Goal: Task Accomplishment & Management: Manage account settings

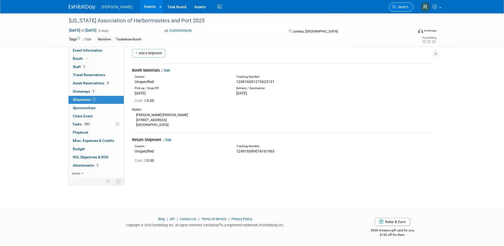
click at [401, 5] on span "Search" at bounding box center [402, 7] width 12 height 4
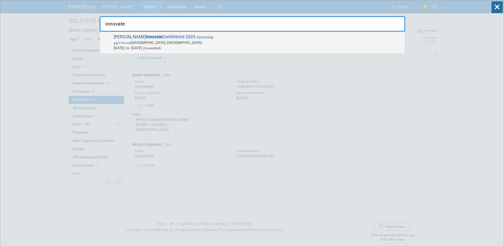
type input "innovate"
click at [198, 35] on span "Trimble Innovate Conference 2025 (Upcoming) In-Person Salt Lake City, UT Oct 14…" at bounding box center [257, 42] width 290 height 16
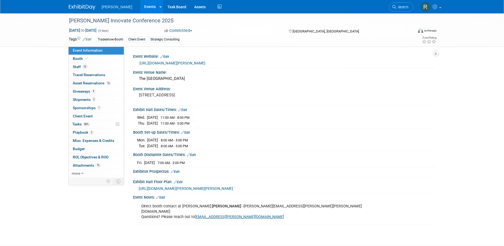
click at [102, 85] on span "Asset Reservations 16" at bounding box center [92, 83] width 38 height 4
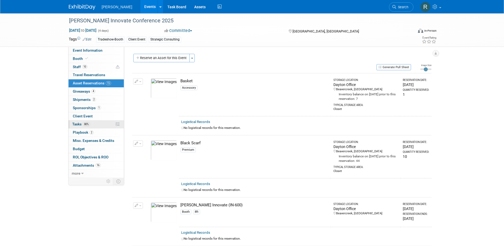
click at [77, 124] on span "Tasks 80%" at bounding box center [81, 124] width 18 height 4
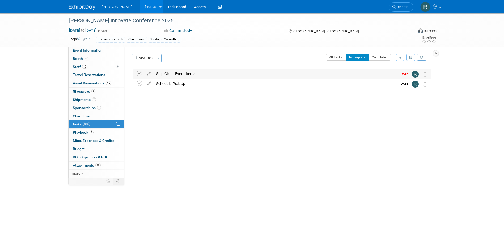
click at [139, 73] on icon at bounding box center [140, 74] width 6 height 6
click at [397, 6] on span "Search" at bounding box center [402, 7] width 12 height 4
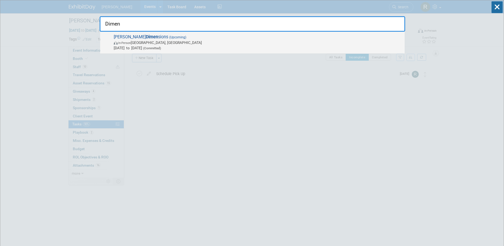
type input "Dimen"
click at [213, 43] on span "In-Person Las Vegas, NV" at bounding box center [258, 42] width 288 height 5
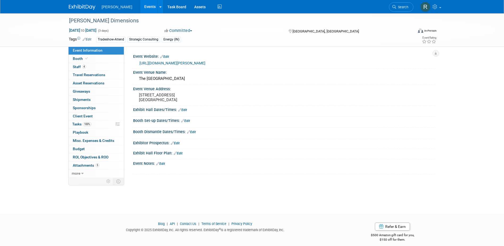
click at [92, 68] on link "4 Staff 4" at bounding box center [96, 67] width 55 height 8
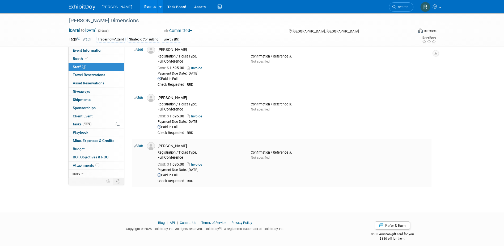
scroll to position [77, 0]
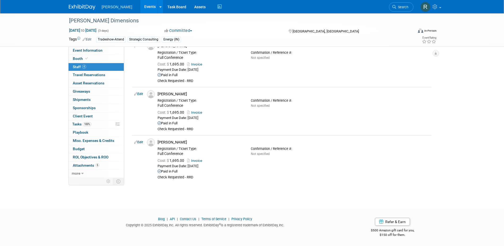
drag, startPoint x: 82, startPoint y: 125, endPoint x: 169, endPoint y: 106, distance: 88.3
click at [82, 125] on span "Tasks 100%" at bounding box center [81, 124] width 19 height 4
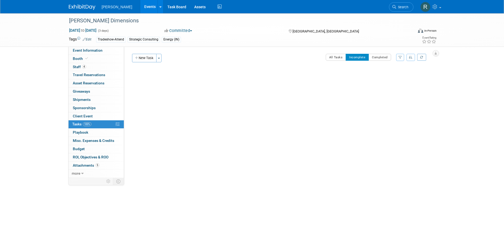
click at [383, 53] on div "Event Website: Edit https://www.trimble.com/en/our-company/events/dimensions/ov…" at bounding box center [280, 112] width 312 height 131
click at [382, 57] on button "Completed" at bounding box center [380, 57] width 23 height 7
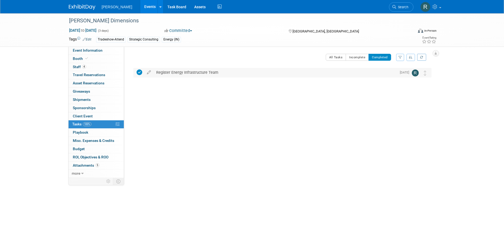
click at [189, 73] on div "Register Energy Infrastructure Team" at bounding box center [275, 72] width 243 height 9
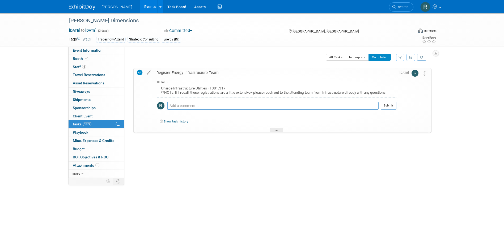
click at [108, 179] on icon at bounding box center [108, 181] width 4 height 4
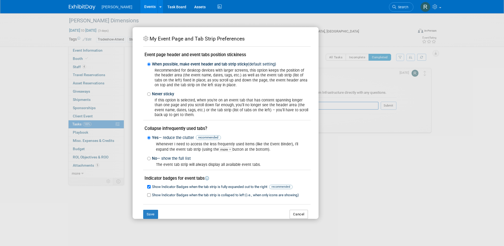
click at [296, 214] on button "Cancel" at bounding box center [299, 213] width 18 height 9
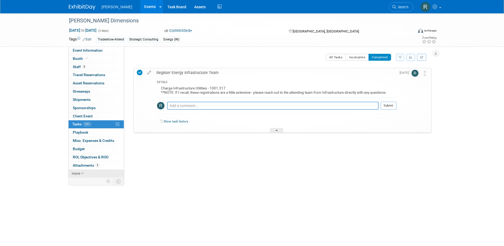
click at [84, 172] on link "more" at bounding box center [96, 173] width 55 height 8
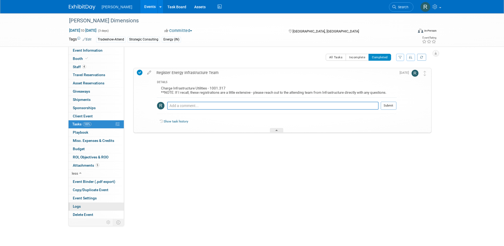
click at [87, 205] on link "Logs" at bounding box center [96, 206] width 55 height 8
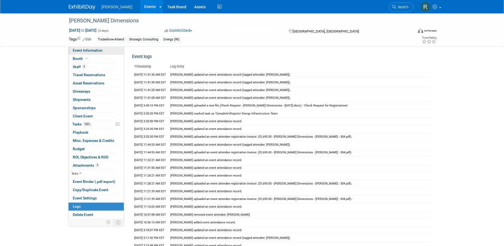
click at [94, 51] on span "Event Information" at bounding box center [88, 50] width 30 height 4
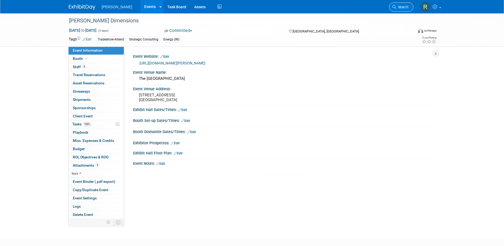
click at [393, 6] on icon at bounding box center [395, 7] width 4 height 4
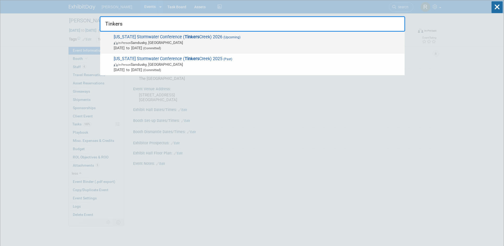
type input "Tinkers"
click at [182, 45] on span "In-Person Sandusky, OH" at bounding box center [258, 42] width 288 height 5
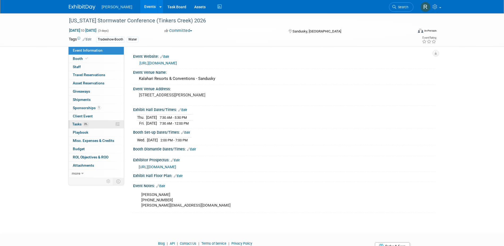
click at [88, 122] on span "0%" at bounding box center [86, 124] width 6 height 4
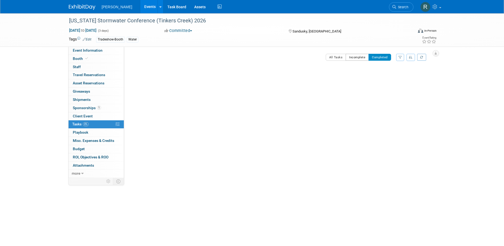
click at [359, 58] on button "Incomplete" at bounding box center [357, 57] width 23 height 7
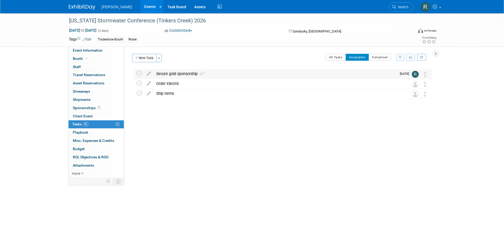
click at [178, 75] on div "Secure gold sponsorship 2" at bounding box center [275, 73] width 243 height 9
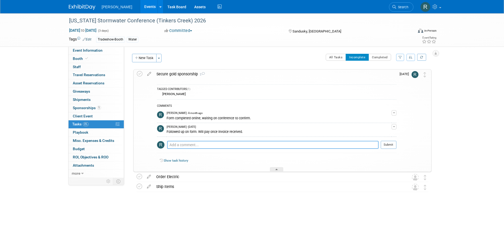
click at [185, 146] on textarea at bounding box center [273, 145] width 212 height 8
drag, startPoint x: 83, startPoint y: 106, endPoint x: 93, endPoint y: 106, distance: 10.4
click at [83, 106] on span "Sponsorships 1" at bounding box center [87, 108] width 28 height 4
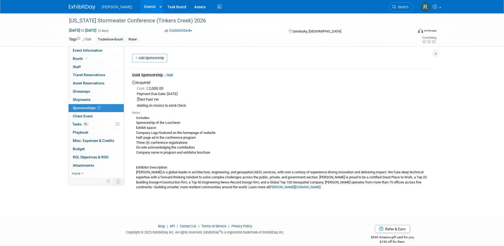
click at [171, 76] on link "Edit" at bounding box center [168, 75] width 9 height 4
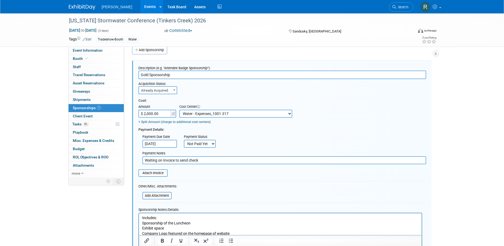
click at [169, 143] on input "Sep 26, 2025" at bounding box center [159, 144] width 35 height 8
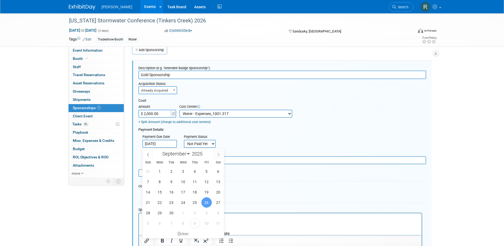
click at [220, 156] on icon at bounding box center [219, 155] width 4 height 4
select select "9"
click at [193, 180] on span "9" at bounding box center [195, 181] width 10 height 10
type input "Oct 9, 2025"
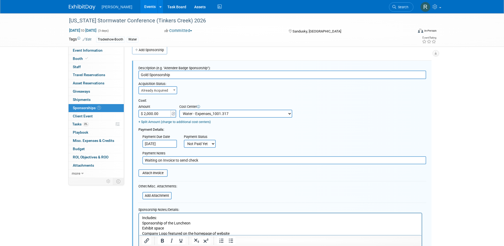
click at [210, 144] on select "Not Paid Yet Partially Paid Paid in Full" at bounding box center [200, 144] width 32 height 8
select select "1"
click at [184, 140] on select "Not Paid Yet Partially Paid Paid in Full" at bounding box center [200, 144] width 32 height 8
drag, startPoint x: 205, startPoint y: 161, endPoint x: 133, endPoint y: 161, distance: 71.8
click at [133, 161] on div "Description (e.g. "Attendee Badge Sponsorship"): Gold Sponsorship Acquisition S…" at bounding box center [282, 195] width 300 height 268
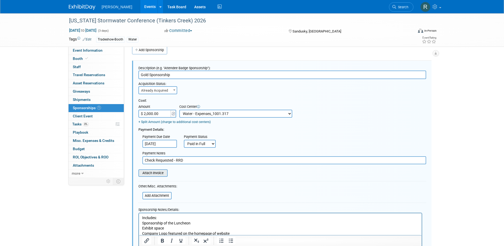
type input "Check Requested - RRD"
click at [151, 174] on input "file" at bounding box center [135, 173] width 63 height 6
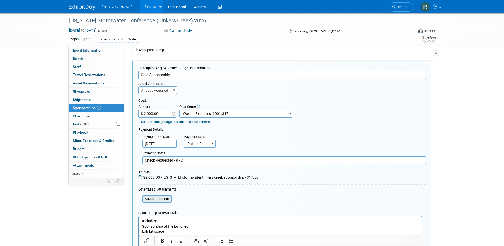
click at [162, 200] on input "file" at bounding box center [139, 198] width 63 height 6
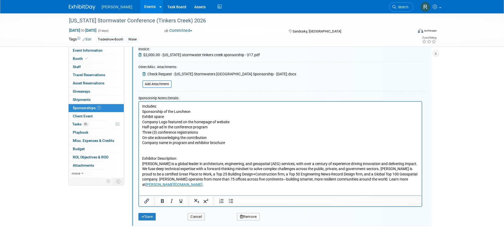
scroll to position [133, 0]
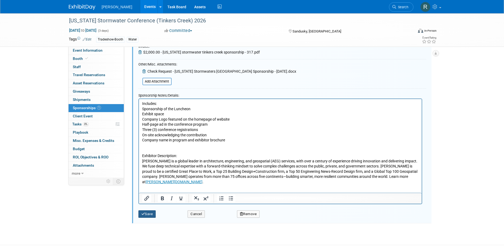
click at [148, 215] on button "Save" at bounding box center [147, 213] width 18 height 7
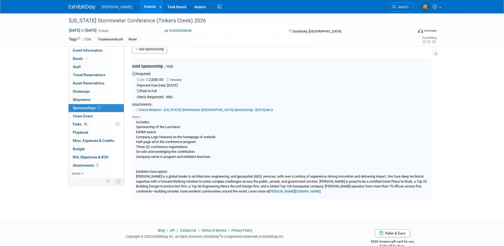
scroll to position [8, 0]
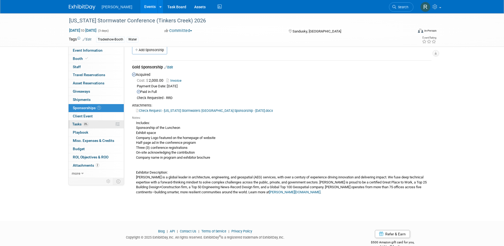
click at [83, 126] on link "0% Tasks 0%" at bounding box center [96, 124] width 55 height 8
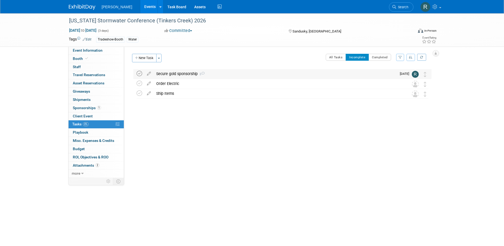
click at [139, 73] on icon at bounding box center [140, 74] width 6 height 6
click at [94, 50] on span "Event Information" at bounding box center [88, 50] width 30 height 4
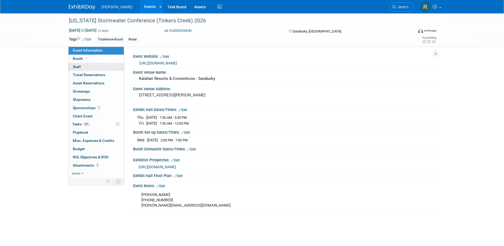
click at [81, 67] on link "0 Staff 0" at bounding box center [96, 67] width 55 height 8
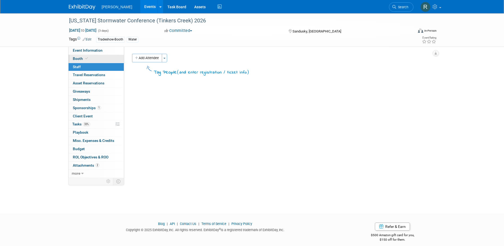
click at [81, 59] on span "Booth" at bounding box center [81, 58] width 16 height 4
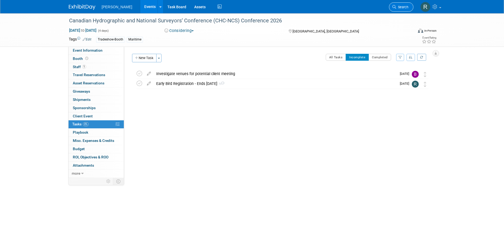
click at [402, 6] on span "Search" at bounding box center [402, 7] width 12 height 4
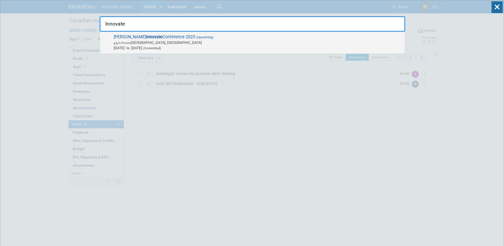
type input "Innovate"
click at [158, 49] on span "[DATE] to [DATE] (Committed)" at bounding box center [258, 47] width 288 height 5
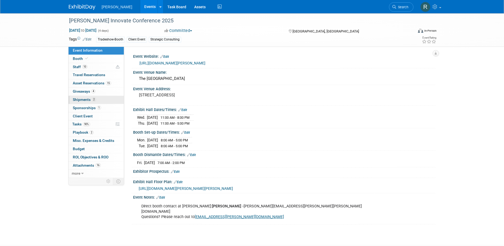
click at [81, 99] on span "Shipments 2" at bounding box center [84, 99] width 23 height 4
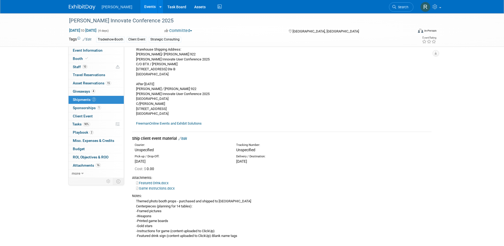
scroll to position [53, 0]
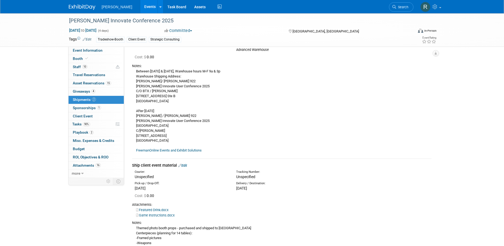
click at [160, 150] on link "FreemanOnline Events and Exhibit Solutions" at bounding box center [169, 150] width 66 height 4
click at [84, 47] on div "[PERSON_NAME] Innovate Conference 2025 [DATE] to [DATE] (4 days) [DATE] to [DAT…" at bounding box center [252, 29] width 504 height 33
click at [84, 49] on span "Event Information" at bounding box center [88, 50] width 30 height 4
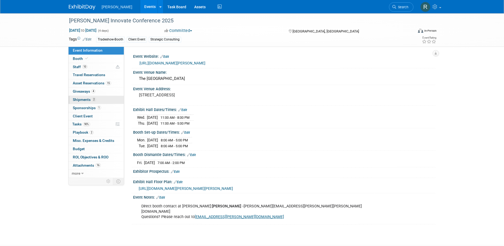
click at [82, 99] on span "Shipments 2" at bounding box center [84, 99] width 23 height 4
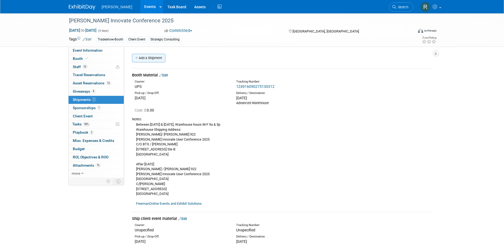
click at [145, 59] on link "Add a Shipment" at bounding box center [148, 58] width 33 height 9
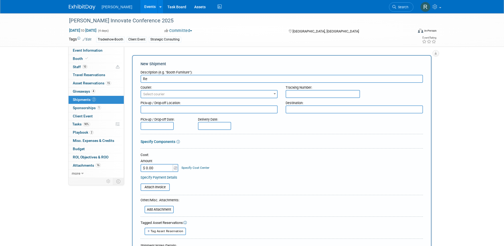
type input "R"
type input "Item Returns"
click at [164, 95] on span "Select courier" at bounding box center [154, 94] width 22 height 4
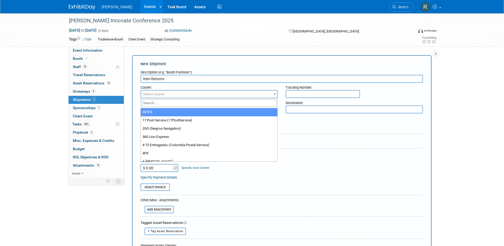
click at [164, 104] on input "search" at bounding box center [209, 103] width 135 height 8
type input "UPS"
select select "508"
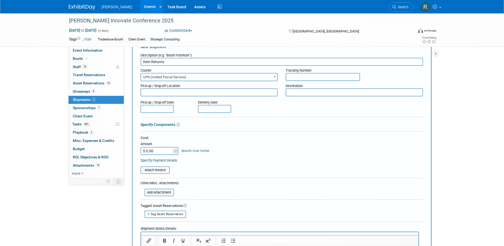
scroll to position [27, 0]
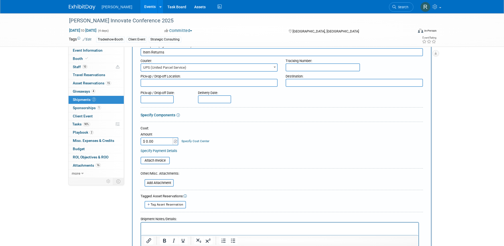
click at [154, 99] on input "text" at bounding box center [157, 99] width 33 height 8
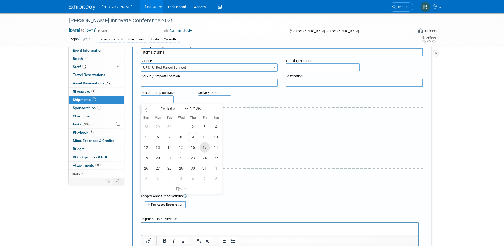
click at [201, 147] on span "17" at bounding box center [205, 147] width 10 height 10
type input "[DATE]"
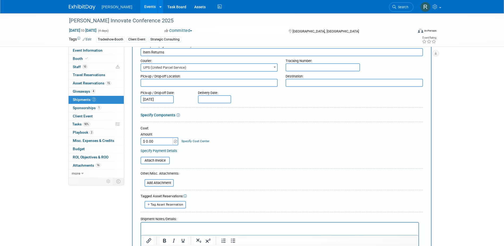
click at [205, 98] on input "text" at bounding box center [214, 99] width 33 height 8
click at [236, 158] on span "22" at bounding box center [239, 157] width 10 height 10
type input "[DATE]"
click at [224, 99] on input "[DATE]" at bounding box center [214, 99] width 33 height 8
click at [219, 97] on input "[DATE]" at bounding box center [214, 99] width 33 height 8
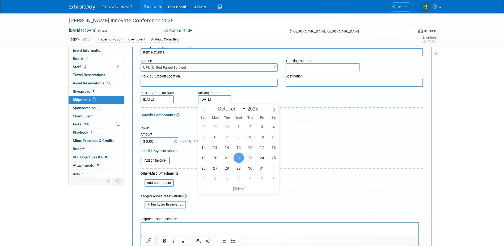
drag, startPoint x: 222, startPoint y: 99, endPoint x: 205, endPoint y: 100, distance: 17.1
click at [205, 100] on input "[DATE]" at bounding box center [214, 99] width 33 height 8
click at [247, 191] on div "clear" at bounding box center [239, 188] width 82 height 9
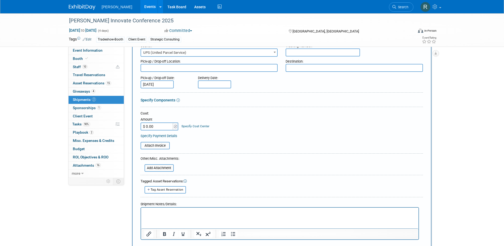
scroll to position [53, 0]
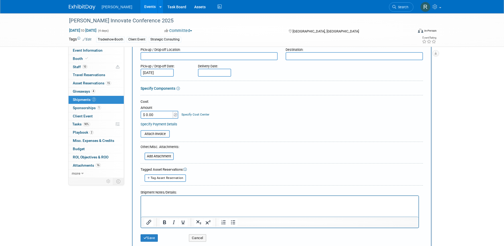
click at [162, 201] on p "Rich Text Area. Press ALT-0 for help." at bounding box center [279, 200] width 271 height 5
click at [151, 238] on button "Save" at bounding box center [150, 237] width 18 height 7
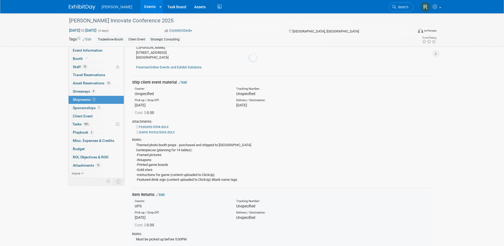
scroll to position [195, 0]
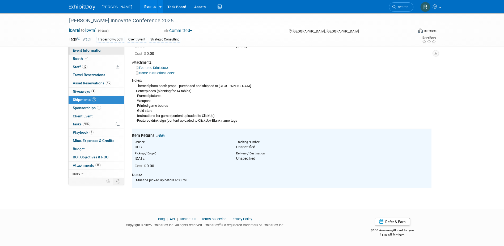
click at [94, 50] on span "Event Information" at bounding box center [88, 50] width 30 height 4
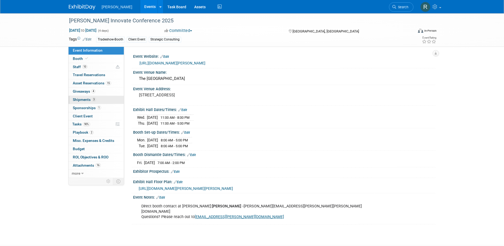
click at [83, 100] on span "Shipments 3" at bounding box center [84, 99] width 23 height 4
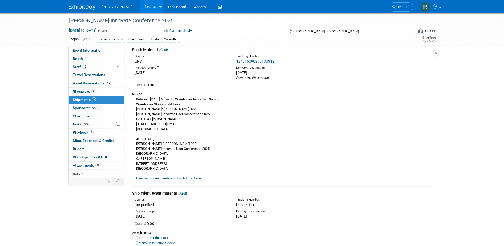
scroll to position [27, 0]
click at [169, 177] on link "FreemanOnline Events and Exhibit Solutions" at bounding box center [169, 177] width 66 height 4
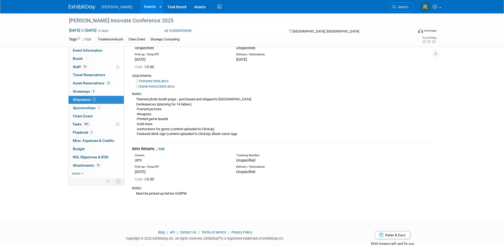
scroll to position [186, 0]
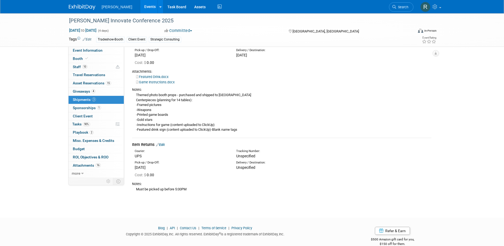
click at [163, 142] on div "Item Returns Edit" at bounding box center [282, 145] width 300 height 6
click at [163, 145] on link "Edit" at bounding box center [160, 144] width 9 height 4
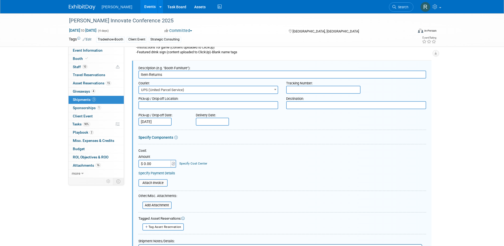
scroll to position [0, 0]
click at [306, 90] on input "text" at bounding box center [323, 90] width 74 height 8
paste input "1Z4916099073121438"
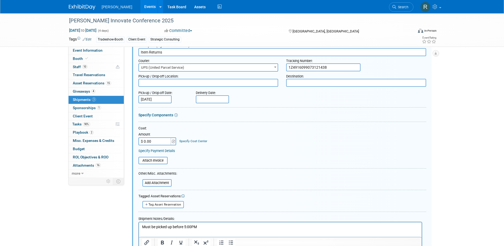
scroll to position [343, 0]
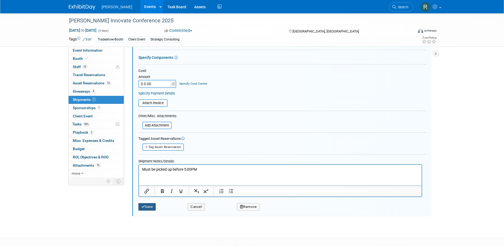
type input "1Z4916099073121438"
click at [149, 207] on button "Save" at bounding box center [147, 206] width 18 height 7
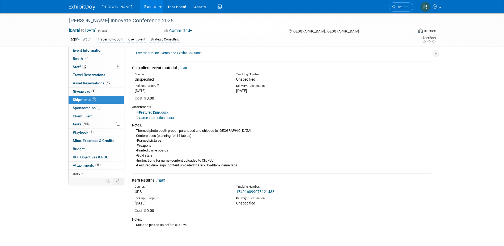
scroll to position [142, 0]
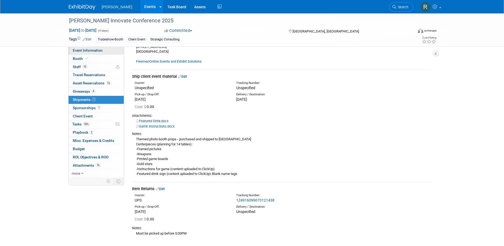
click at [88, 52] on span "Event Information" at bounding box center [88, 50] width 30 height 4
